Goal: Answer question/provide support: Share knowledge or assist other users

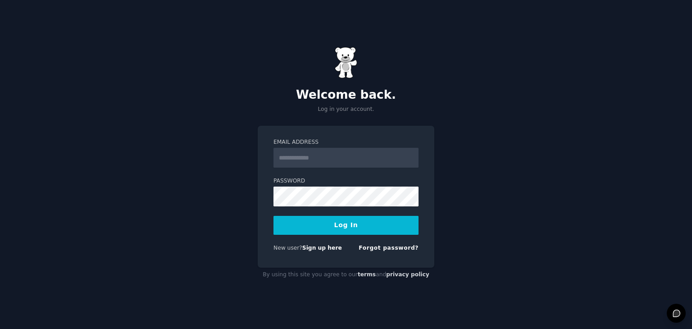
click at [301, 156] on input "Email Address" at bounding box center [346, 158] width 145 height 20
type input "**********"
click at [347, 222] on button "Log In" at bounding box center [346, 225] width 145 height 19
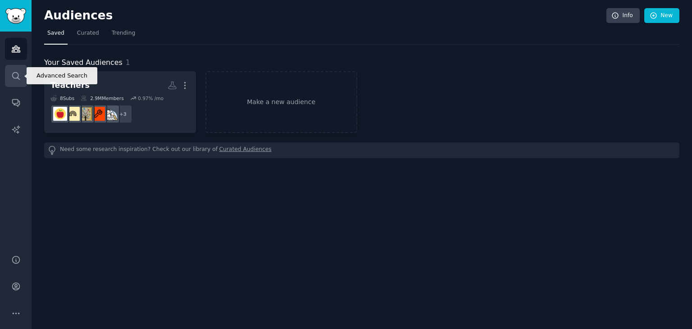
click at [26, 73] on link "Search" at bounding box center [16, 76] width 22 height 22
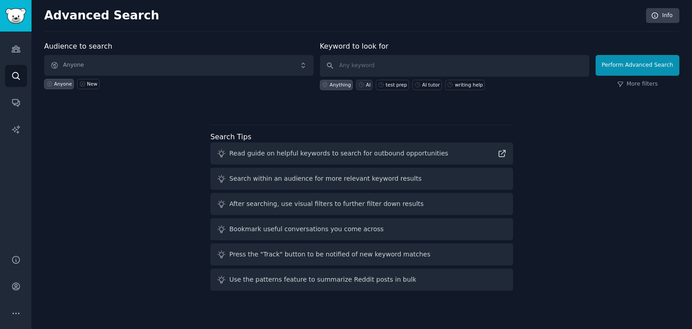
click at [367, 83] on div "AI" at bounding box center [364, 85] width 17 height 10
type input "AI"
click at [637, 73] on button "Perform Advanced Search" at bounding box center [638, 65] width 84 height 21
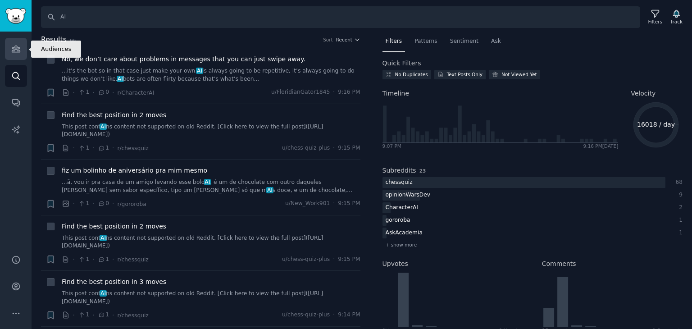
click at [8, 47] on link "Audiences" at bounding box center [16, 49] width 22 height 22
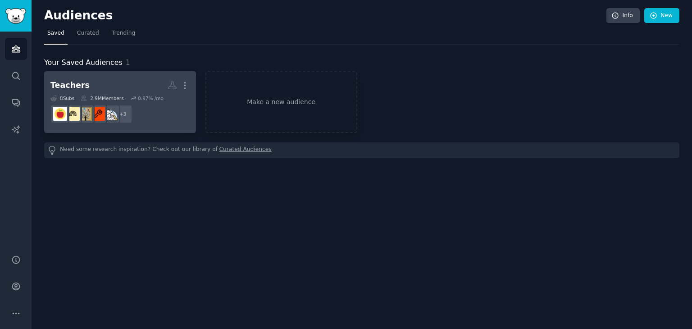
click at [97, 88] on h2 "Teachers More" at bounding box center [119, 86] width 139 height 16
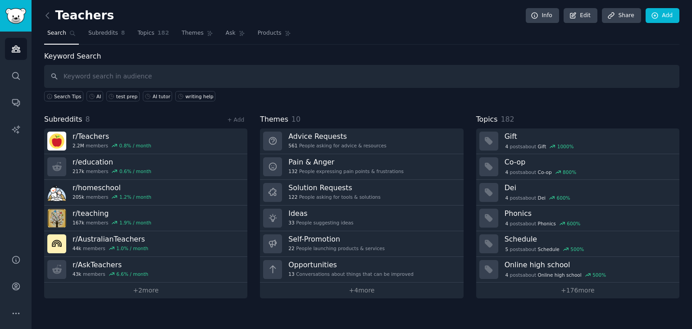
click at [126, 73] on input "text" at bounding box center [361, 76] width 635 height 23
type input "AI"
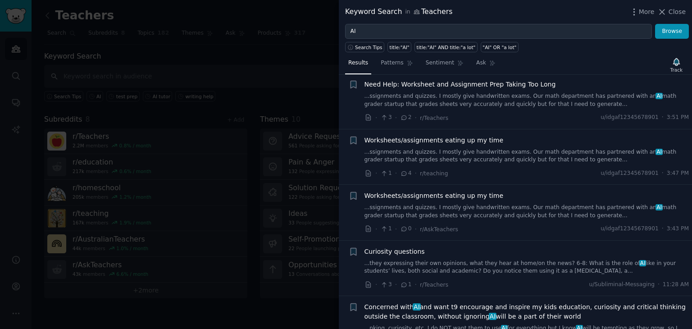
scroll to position [77, 0]
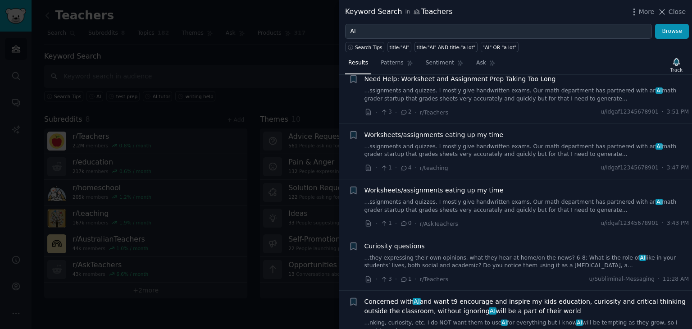
click at [377, 246] on span "Curiosity questions" at bounding box center [395, 246] width 60 height 9
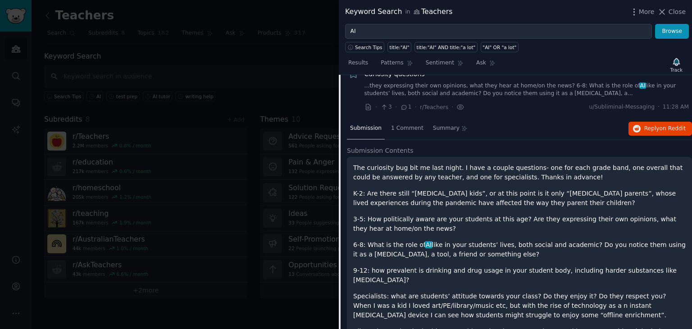
scroll to position [251, 0]
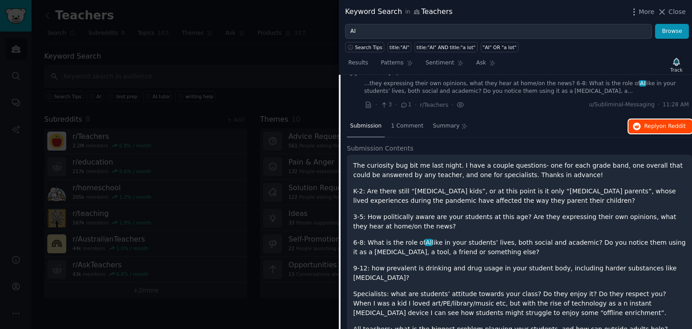
click at [651, 126] on span "Reply on Reddit" at bounding box center [664, 127] width 41 height 8
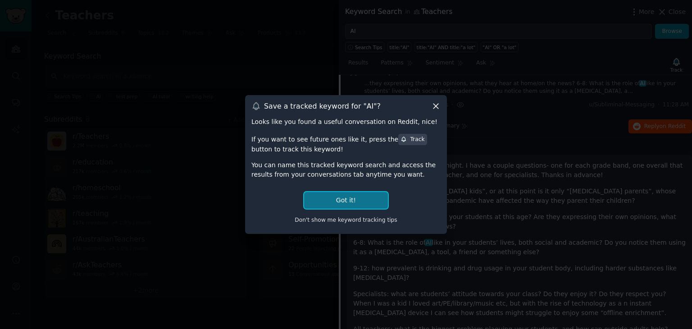
click at [345, 197] on button "Got it!" at bounding box center [346, 200] width 84 height 17
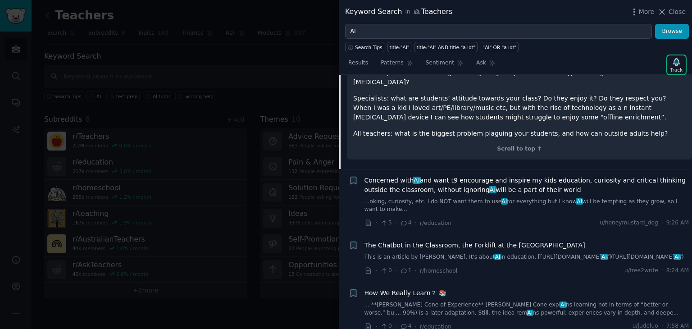
scroll to position [451, 0]
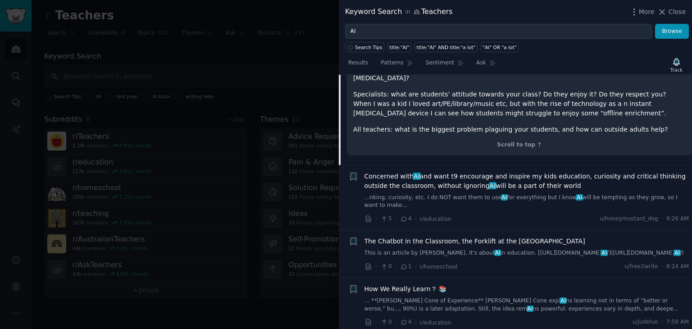
click at [400, 172] on span "Concerned with AI and want t9 encourage and inspire my kids education, curiosit…" at bounding box center [527, 181] width 325 height 19
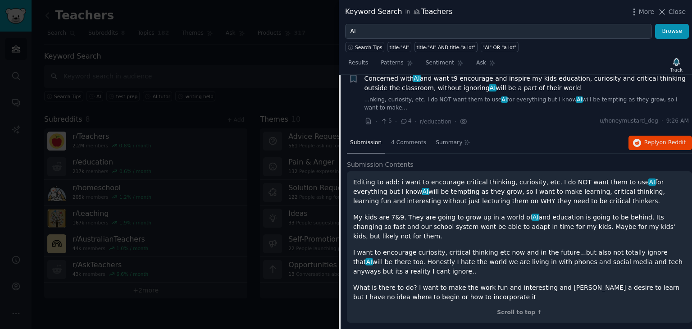
scroll to position [292, 0]
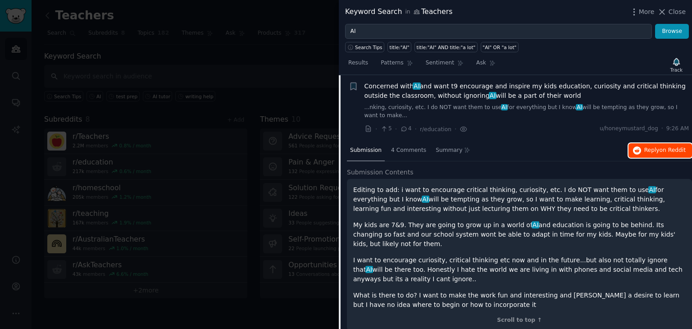
click at [654, 146] on span "Reply on Reddit" at bounding box center [664, 150] width 41 height 8
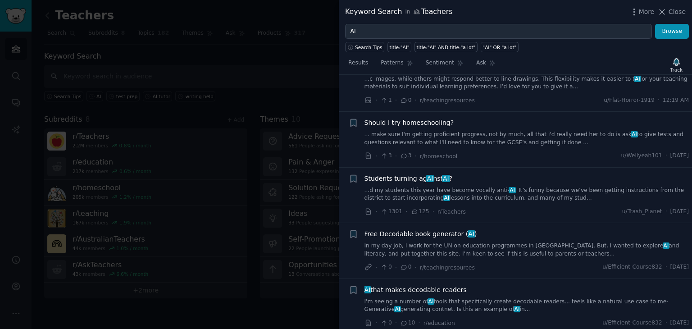
scroll to position [680, 0]
click at [419, 118] on span "Should I try homeschooling?" at bounding box center [410, 122] width 90 height 9
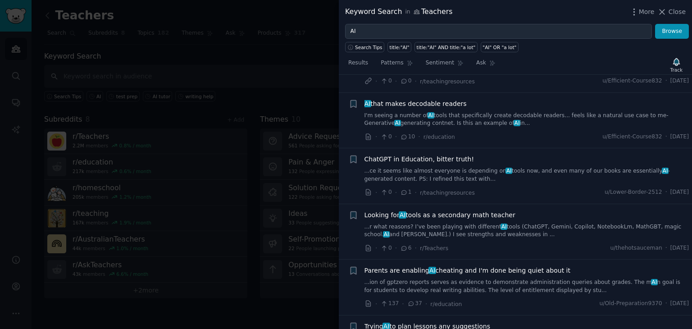
scroll to position [929, 0]
